Goal: Find specific fact: Find specific page/section

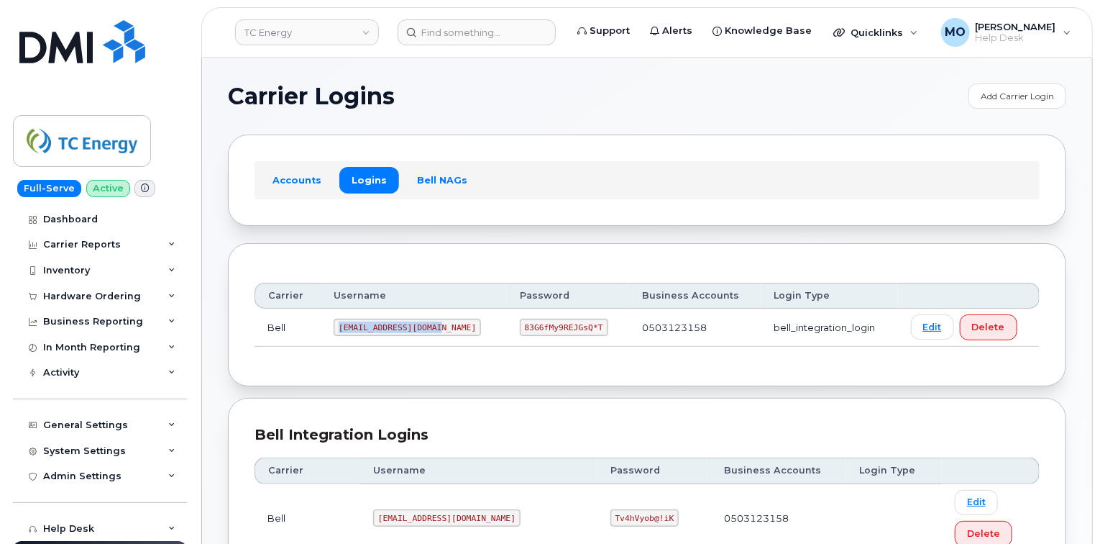
drag, startPoint x: 337, startPoint y: 326, endPoint x: 451, endPoint y: 331, distance: 113.7
click at [451, 331] on td "[EMAIL_ADDRESS][DOMAIN_NAME]" at bounding box center [413, 327] width 185 height 38
copy code "[EMAIL_ADDRESS][DOMAIN_NAME]"
drag, startPoint x: 520, startPoint y: 342, endPoint x: 597, endPoint y: 332, distance: 78.3
click at [597, 332] on td "83G6fMy9REJGsQ*T" at bounding box center [568, 327] width 122 height 38
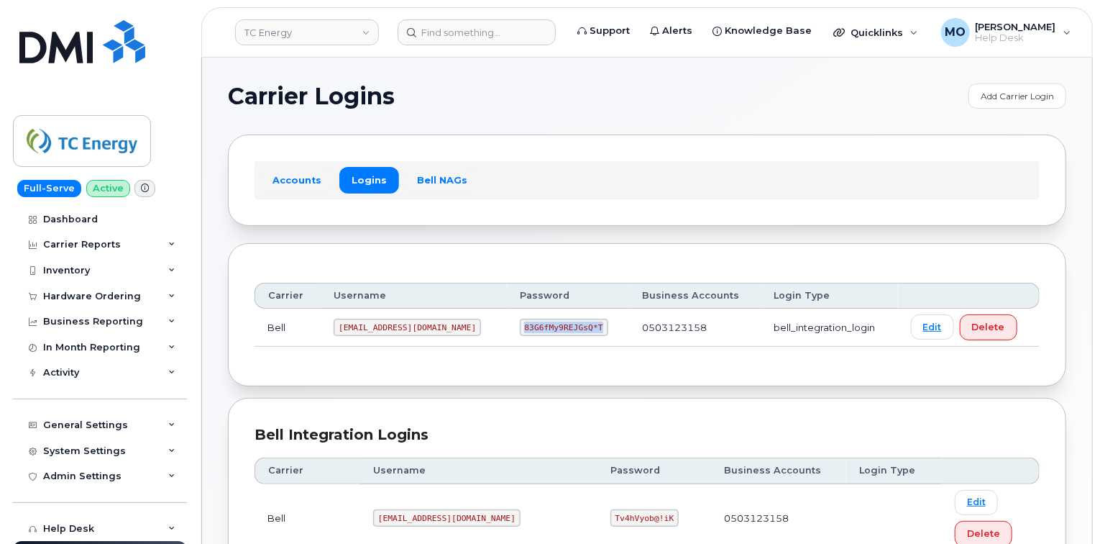
copy code "83G6fMy9REJGsQ*T"
click at [348, 324] on code "[EMAIL_ADDRESS][DOMAIN_NAME]" at bounding box center [407, 326] width 147 height 17
drag, startPoint x: 341, startPoint y: 319, endPoint x: 437, endPoint y: 339, distance: 98.4
click at [437, 339] on td "[EMAIL_ADDRESS][DOMAIN_NAME]" at bounding box center [413, 327] width 185 height 38
copy code "[EMAIL_ADDRESS][DOMAIN_NAME]"
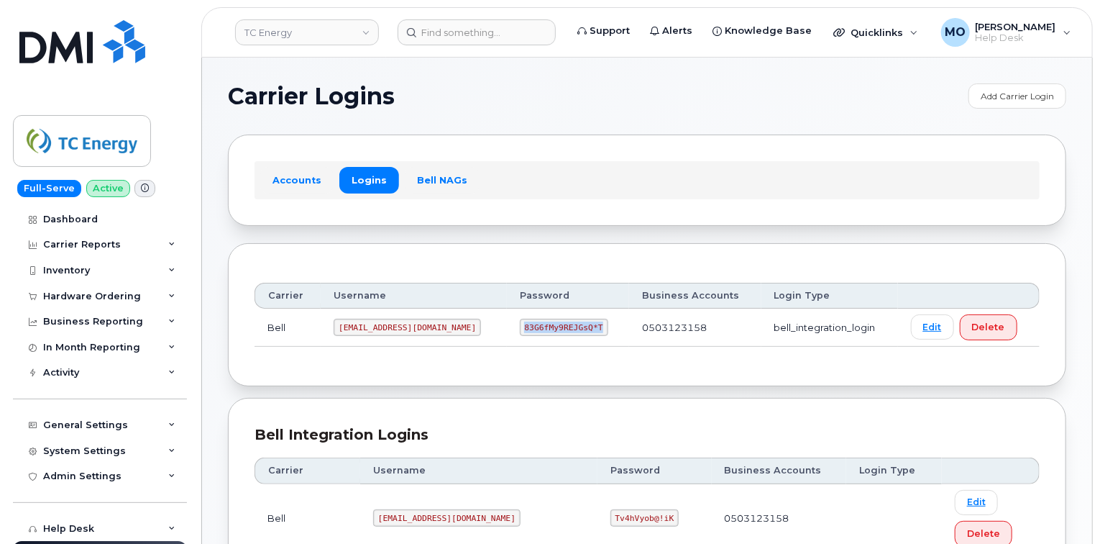
drag, startPoint x: 494, startPoint y: 324, endPoint x: 587, endPoint y: 317, distance: 93.7
click at [587, 317] on td "83G6fMy9REJGsQ*T" at bounding box center [568, 327] width 122 height 38
copy code "83G6fMy9REJGsQ*T"
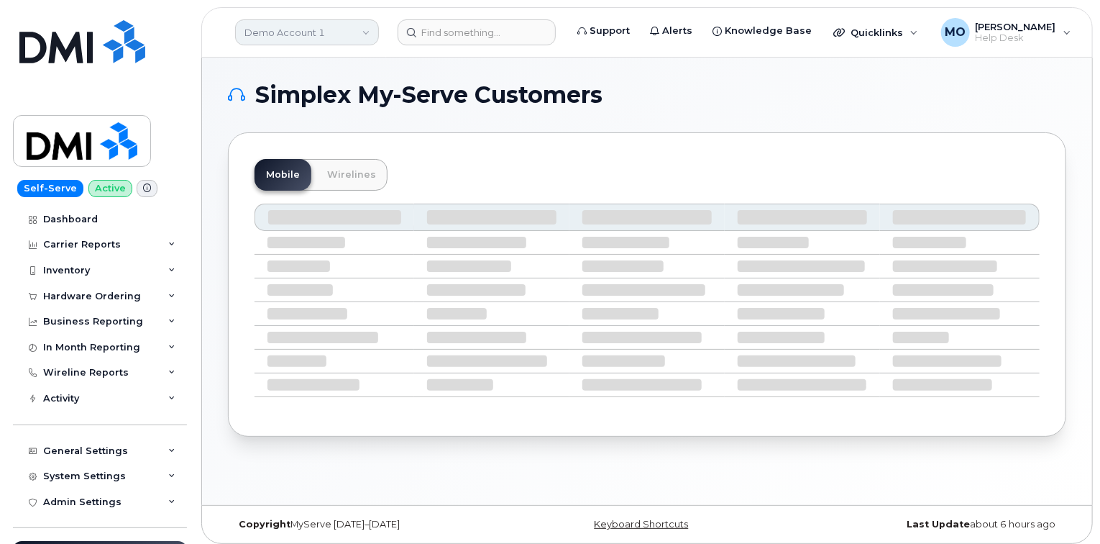
click at [262, 37] on link "Demo Account 1" at bounding box center [307, 32] width 144 height 26
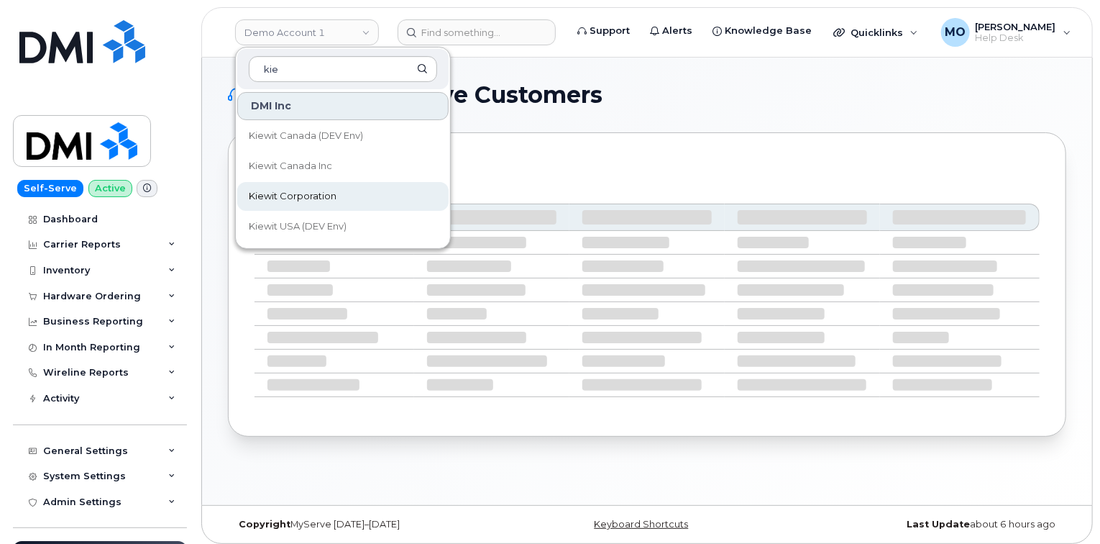
type input "kie"
click at [325, 191] on span "Kiewit Corporation" at bounding box center [293, 196] width 88 height 14
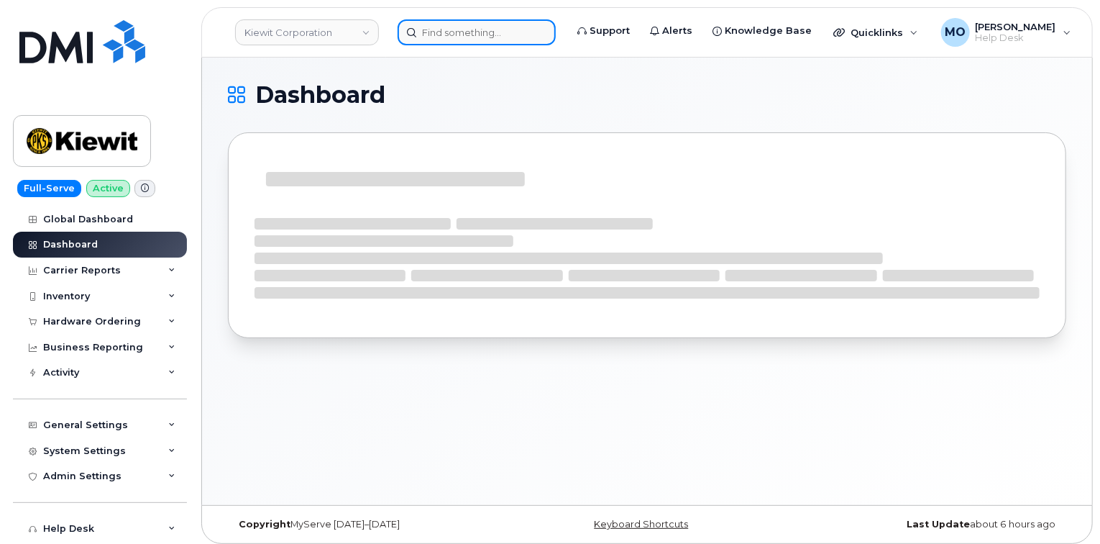
click at [426, 40] on input at bounding box center [477, 32] width 158 height 26
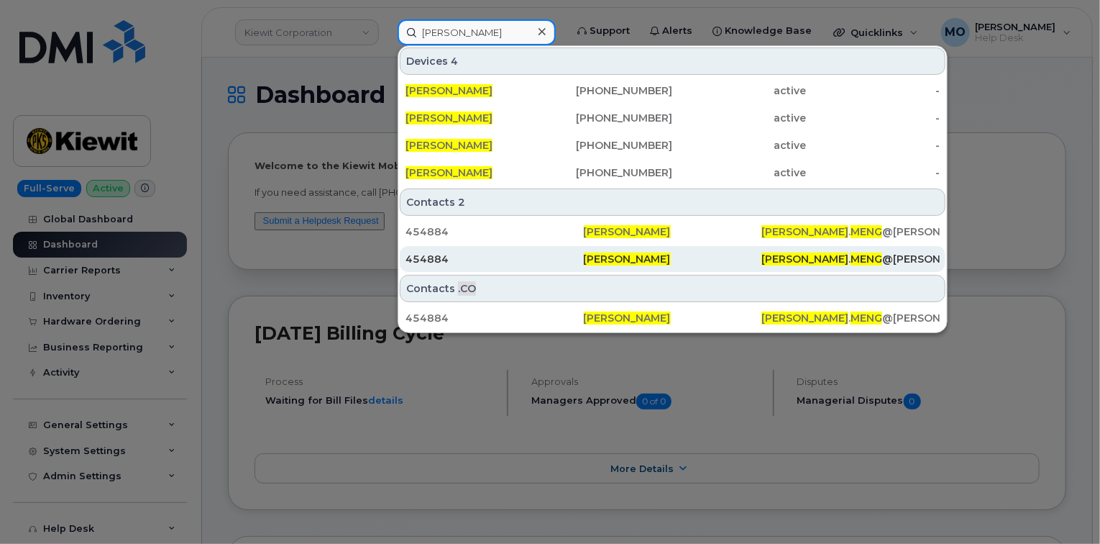
type input "Tyler meng"
click at [584, 256] on div "Tyler Meng" at bounding box center [673, 259] width 178 height 14
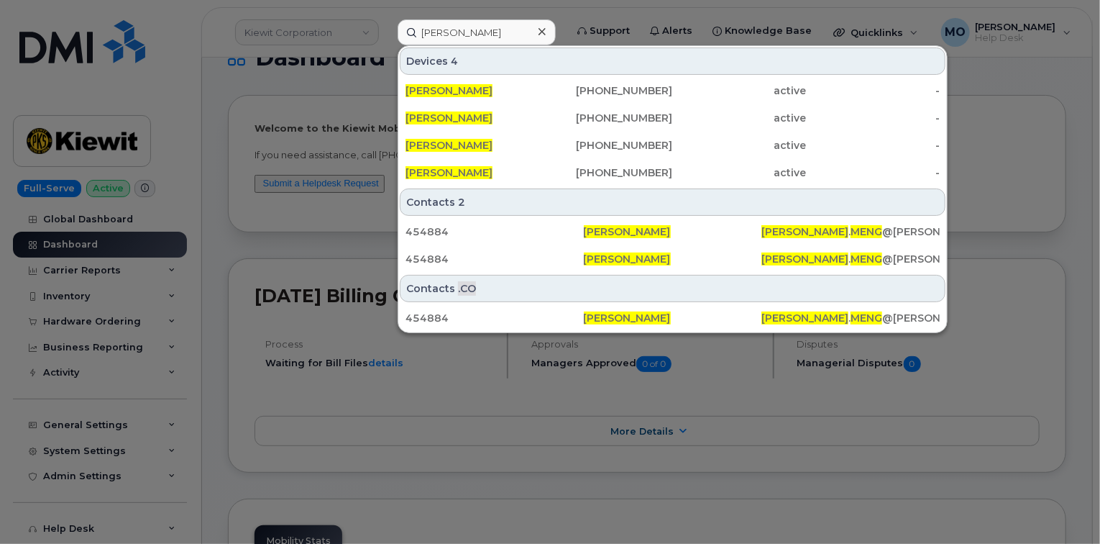
scroll to position [58, 0]
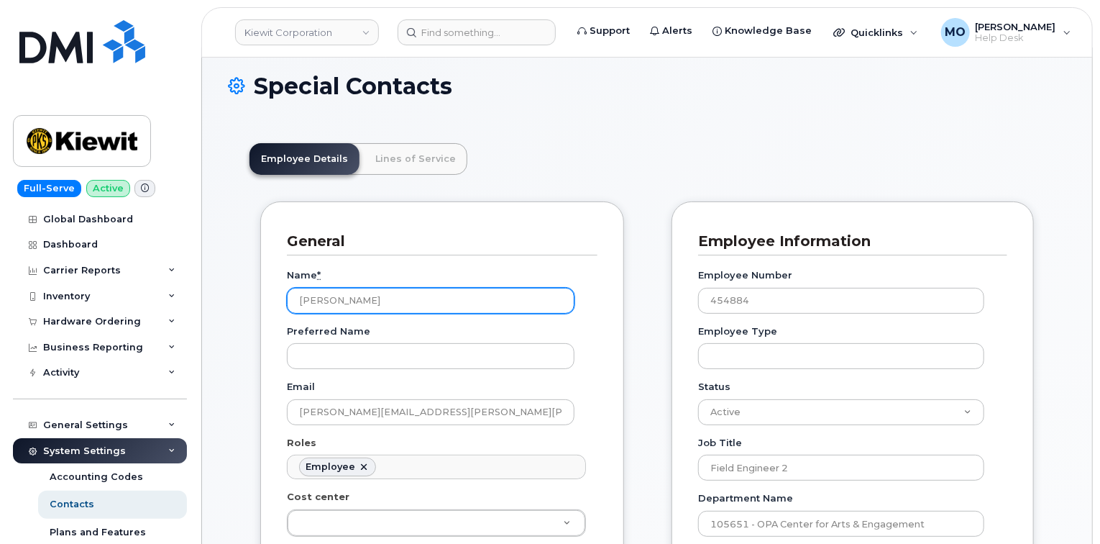
scroll to position [7, 0]
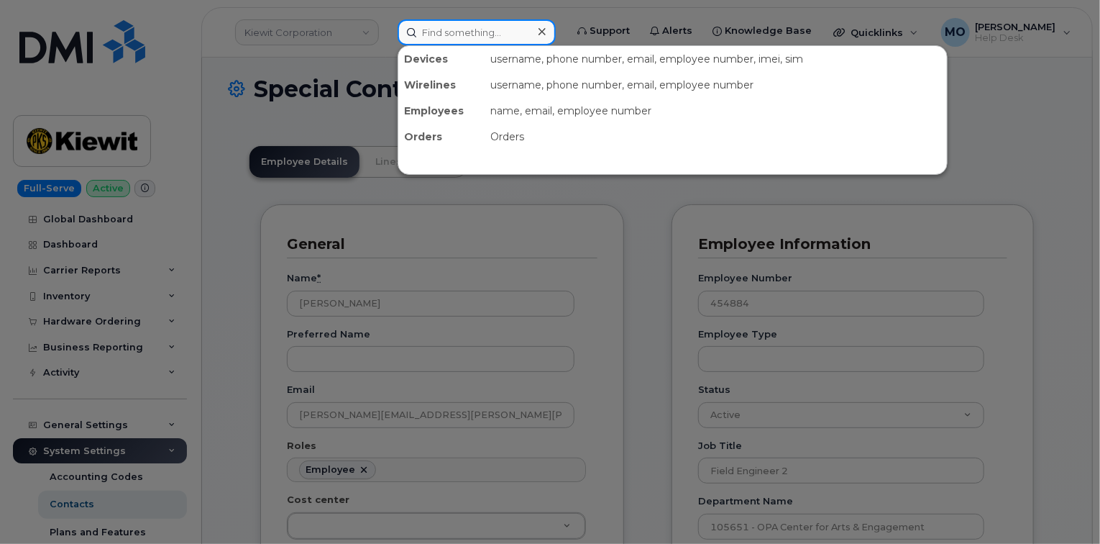
drag, startPoint x: 538, startPoint y: 19, endPoint x: 529, endPoint y: 40, distance: 22.6
click at [529, 40] on input at bounding box center [477, 32] width 158 height 26
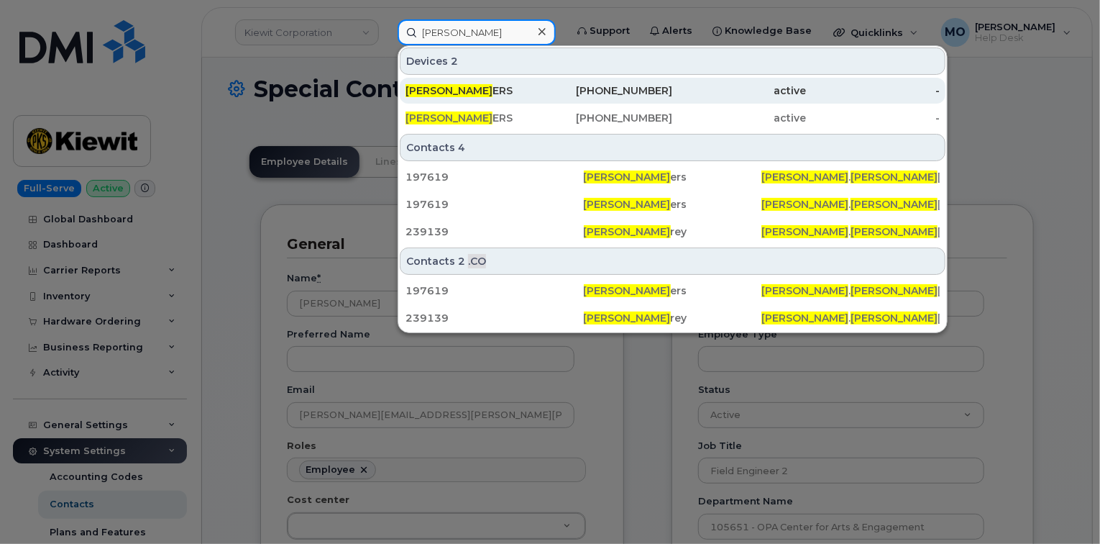
type input "craig jeff"
click at [716, 102] on div "active" at bounding box center [740, 91] width 134 height 26
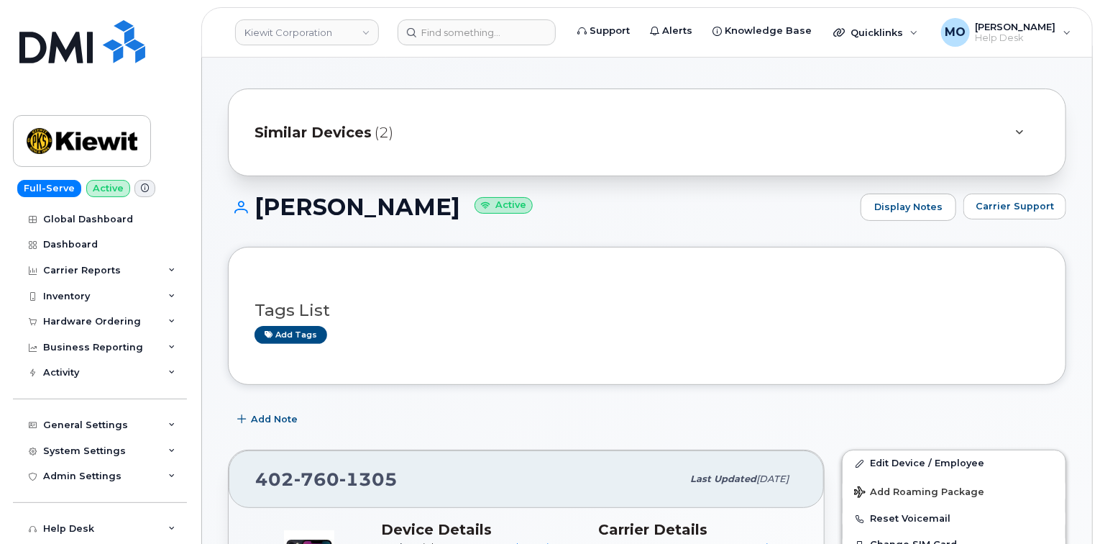
scroll to position [6, 0]
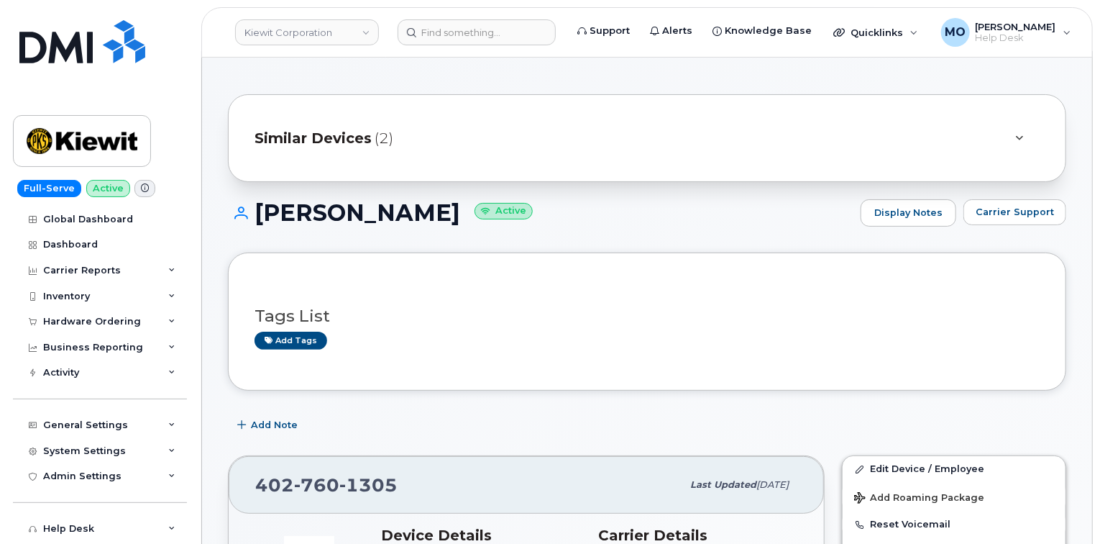
click at [536, 135] on div "Similar Devices (2)" at bounding box center [626, 138] width 745 height 35
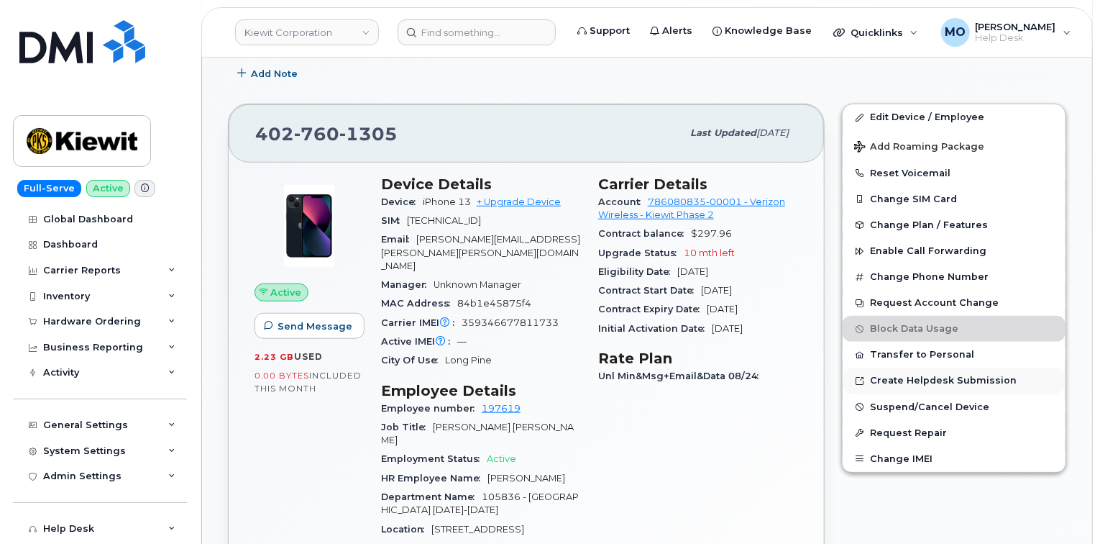
scroll to position [467, 0]
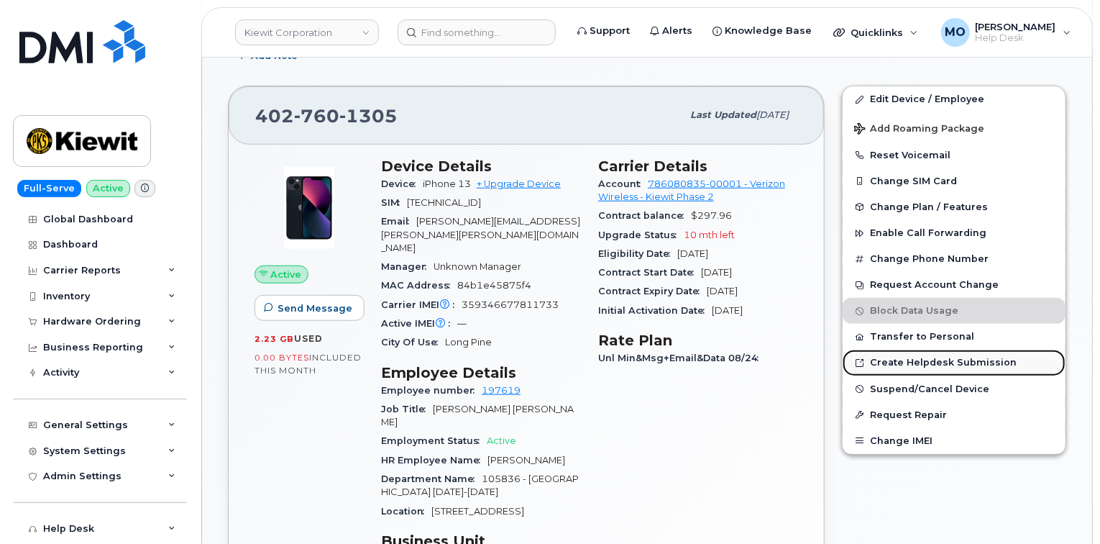
click at [866, 370] on link "Create Helpdesk Submission" at bounding box center [954, 362] width 223 height 26
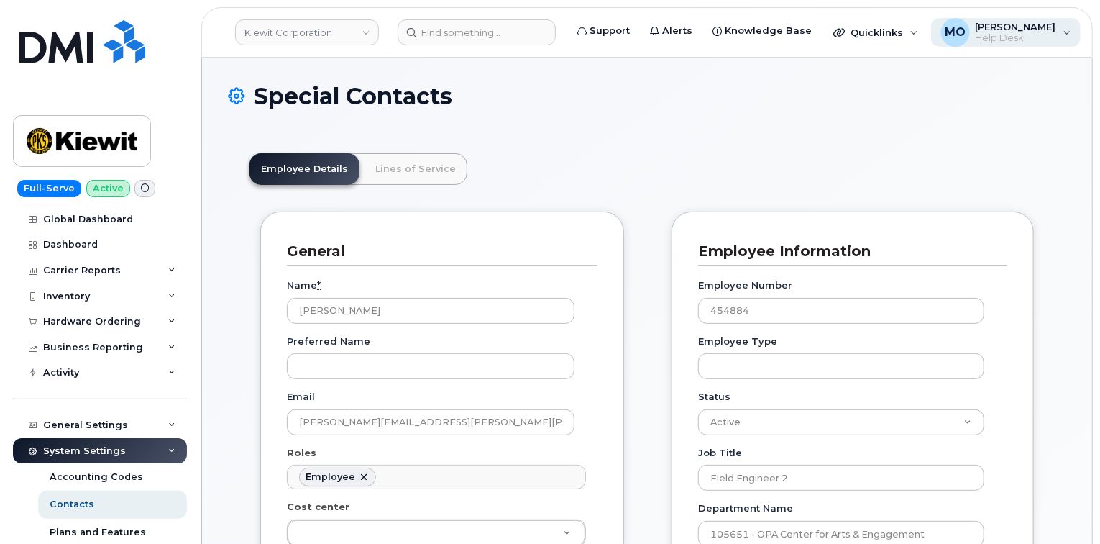
click at [1035, 29] on span "[PERSON_NAME]" at bounding box center [1016, 27] width 81 height 12
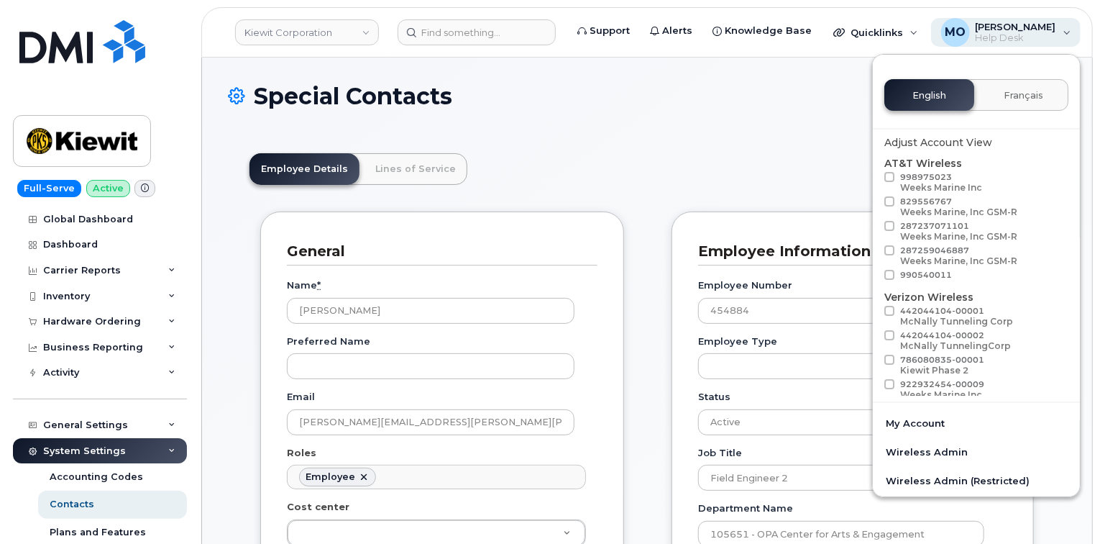
click at [1036, 29] on span "[PERSON_NAME]" at bounding box center [1016, 27] width 81 height 12
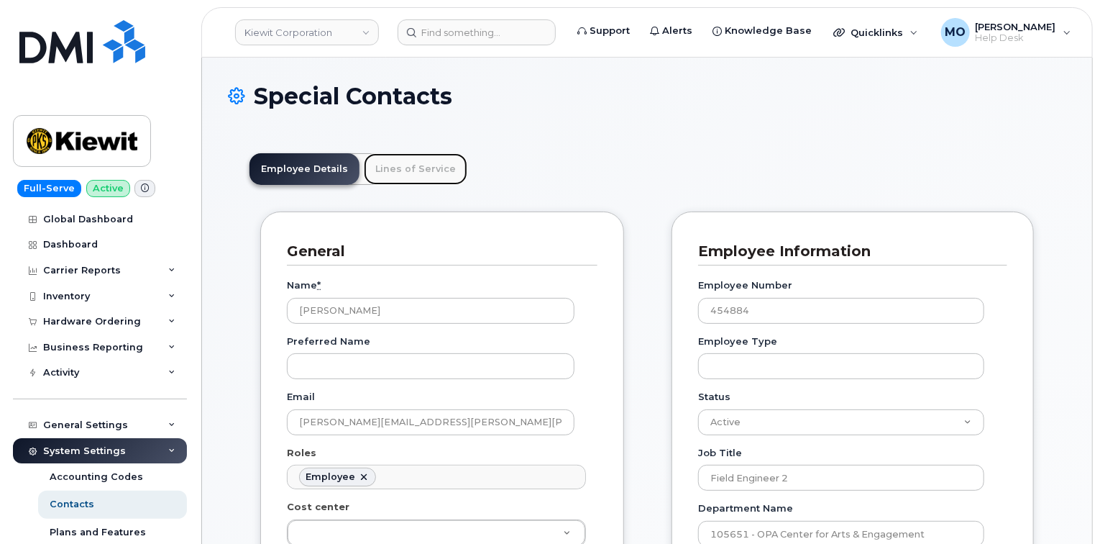
click at [401, 178] on link "Lines of Service" at bounding box center [416, 169] width 104 height 32
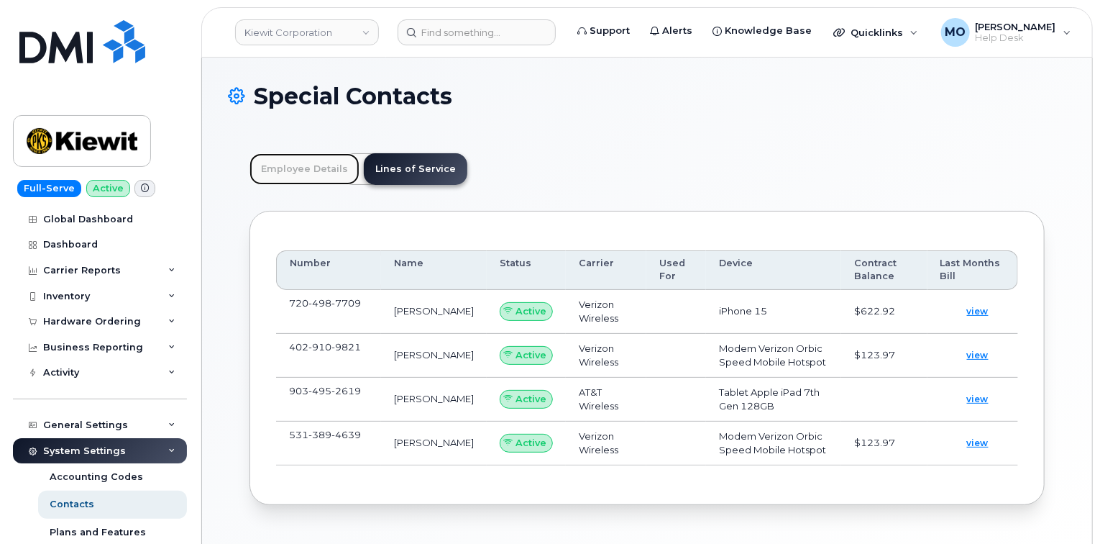
click at [313, 171] on link "Employee Details" at bounding box center [304, 169] width 110 height 32
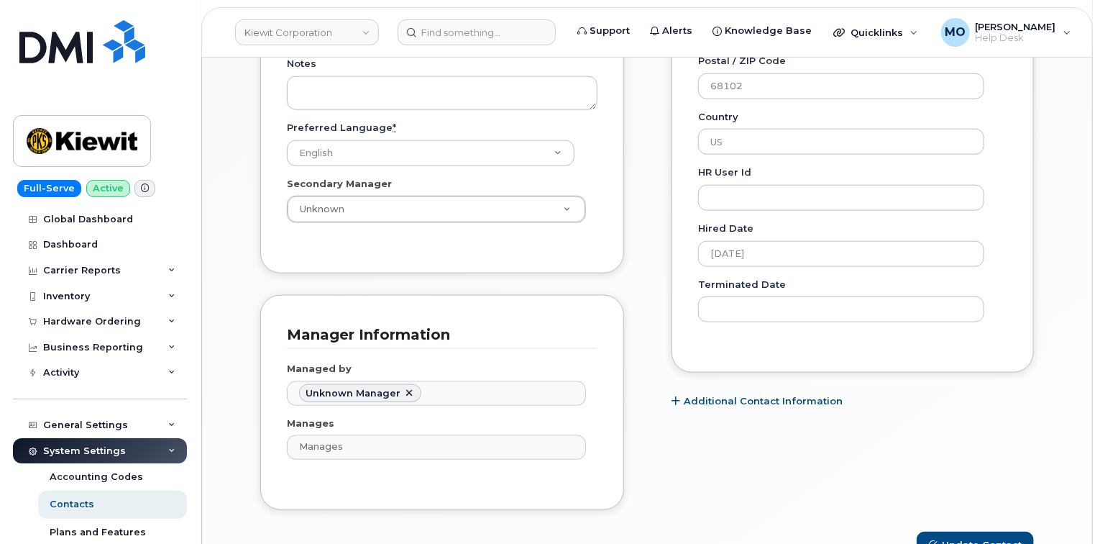
scroll to position [748, 0]
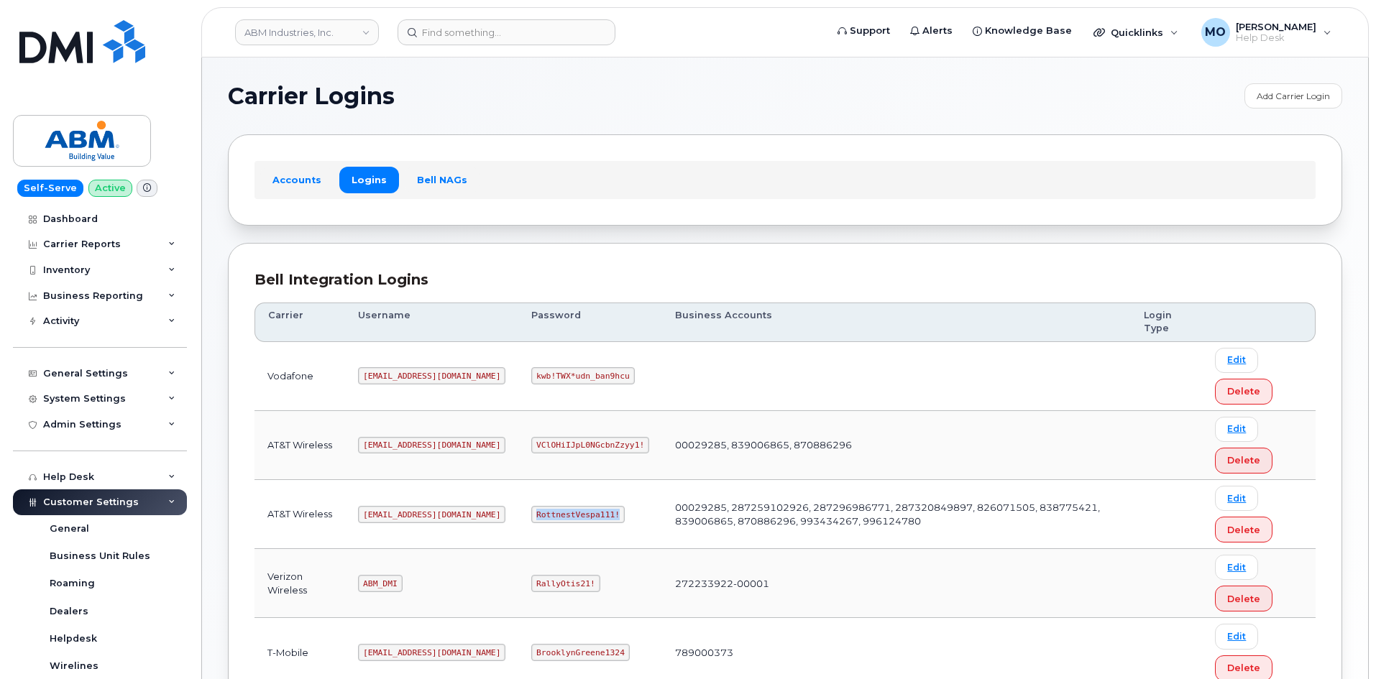
drag, startPoint x: 482, startPoint y: 511, endPoint x: 598, endPoint y: 534, distance: 118.0
click at [598, 534] on td "RottnestVespa111!" at bounding box center [590, 514] width 144 height 69
copy code "RottnestVespa111!"
